Goal: Check status: Check status

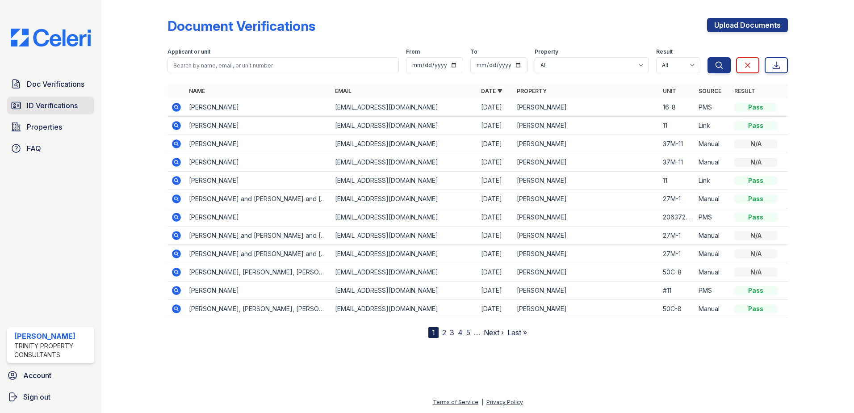
drag, startPoint x: 54, startPoint y: 104, endPoint x: 60, endPoint y: 102, distance: 6.1
click at [55, 104] on span "ID Verifications" at bounding box center [52, 105] width 51 height 11
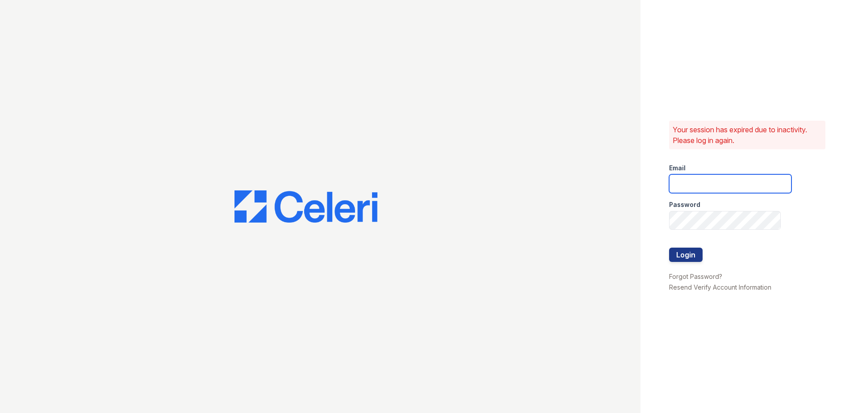
type input "Renewwaltham@trinity-pm.com"
click at [683, 252] on button "Login" at bounding box center [686, 255] width 34 height 14
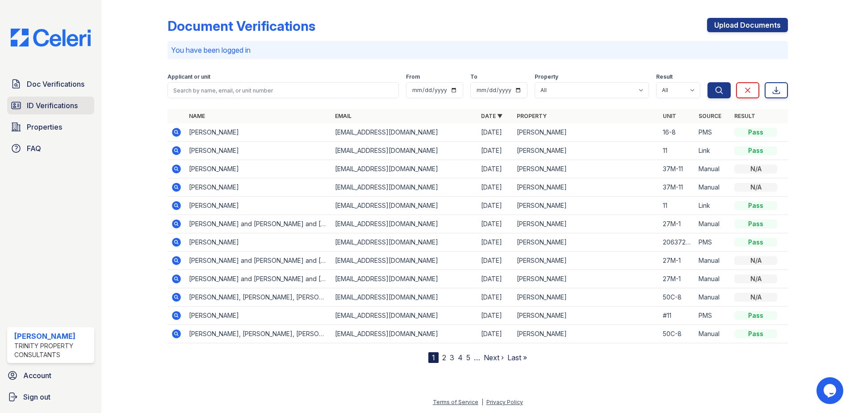
click at [81, 103] on link "ID Verifications" at bounding box center [50, 105] width 87 height 18
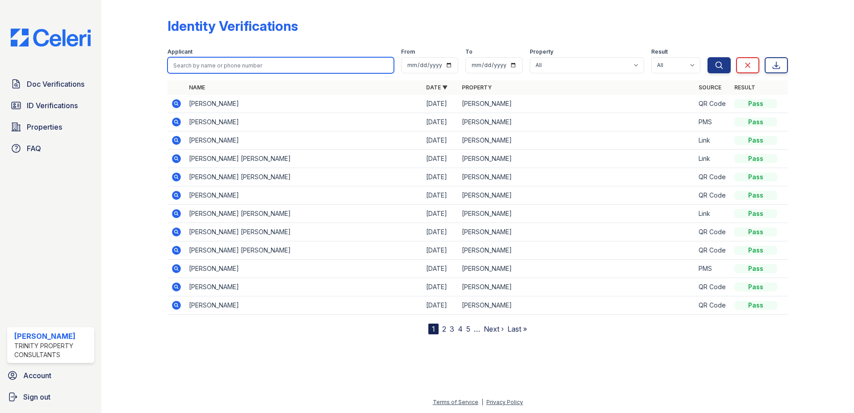
click at [188, 63] on input "search" at bounding box center [281, 65] width 227 height 16
type input "[PERSON_NAME]"
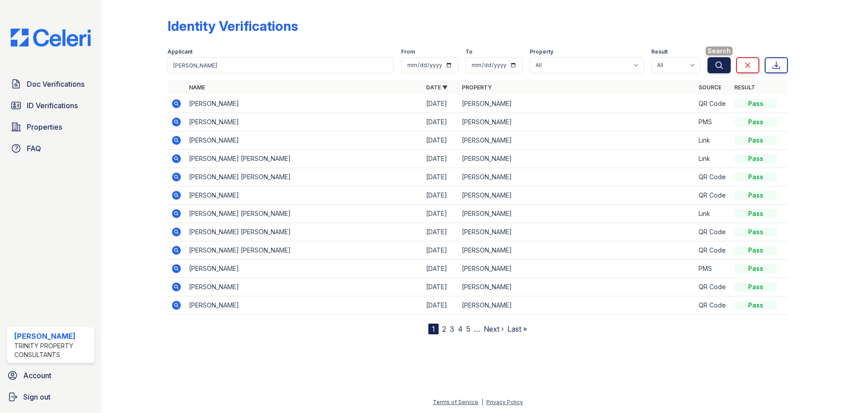
click at [725, 66] on button "Search" at bounding box center [719, 65] width 23 height 16
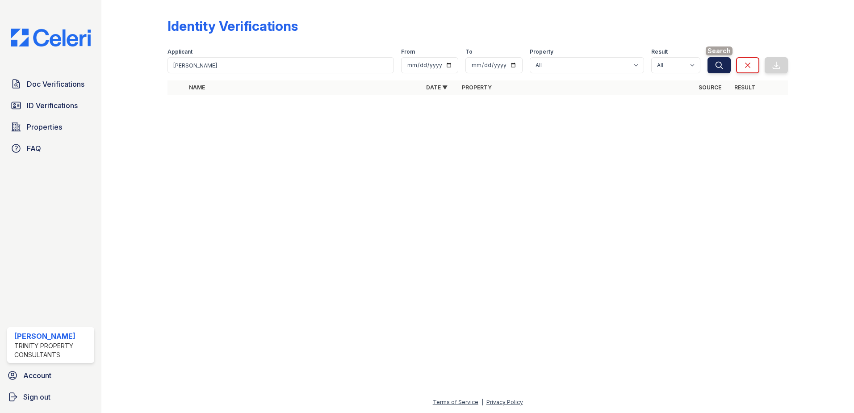
drag, startPoint x: 720, startPoint y: 64, endPoint x: 696, endPoint y: 68, distance: 25.0
click at [720, 64] on icon "submit" at bounding box center [719, 65] width 9 height 9
click at [67, 105] on span "ID Verifications" at bounding box center [52, 105] width 51 height 11
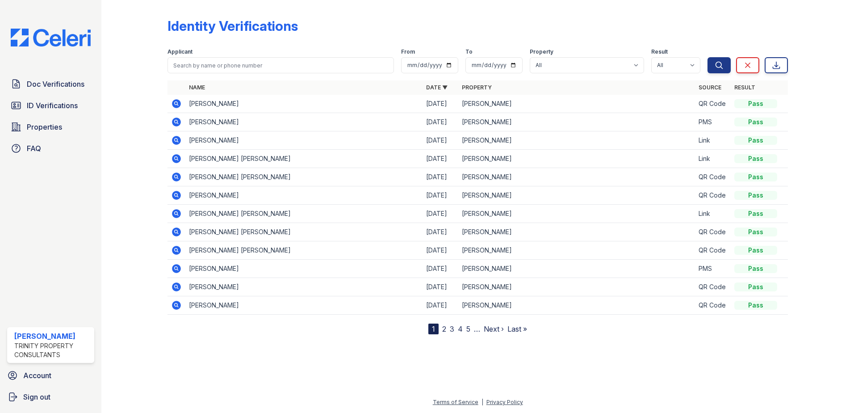
click at [444, 327] on link "2" at bounding box center [444, 328] width 4 height 9
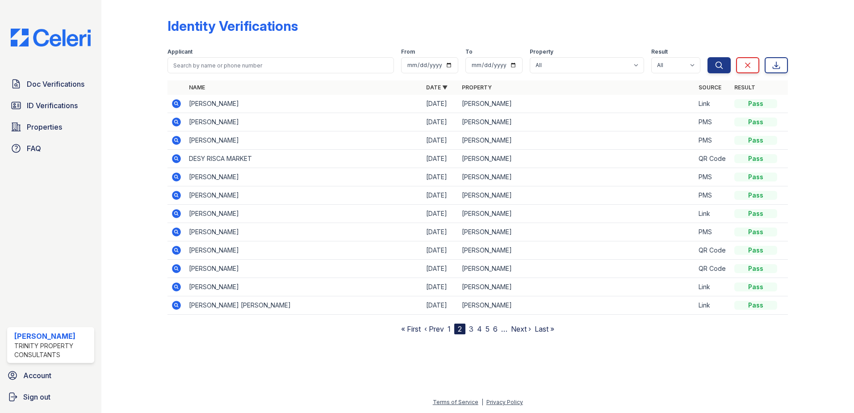
click at [180, 233] on icon at bounding box center [176, 231] width 9 height 9
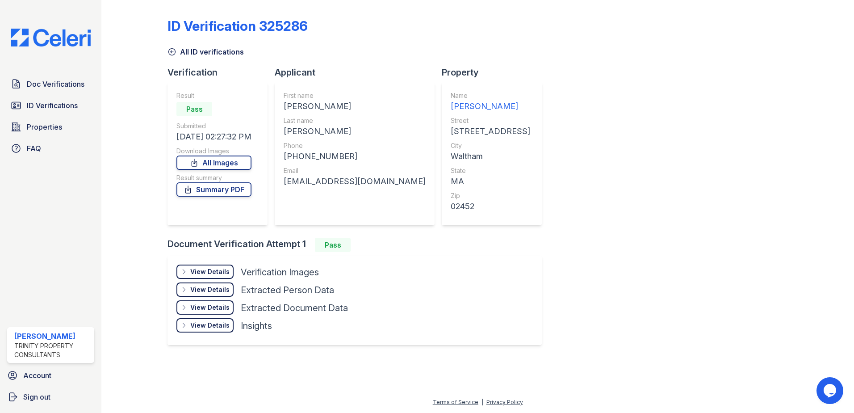
click at [460, 284] on div "View Details Details Hide Details Details Verification Images Face Open Documen…" at bounding box center [355, 300] width 374 height 89
click at [635, 216] on div "ID Verification 325286 All ID verifications Verification Result Pass Submitted …" at bounding box center [478, 181] width 621 height 354
drag, startPoint x: 113, startPoint y: 144, endPoint x: 70, endPoint y: 277, distance: 140.3
click at [70, 277] on div "Doc Verifications ID Verifications Properties FAQ ReNew Waltham Trinity Propert…" at bounding box center [427, 206] width 854 height 413
